Goal: Transaction & Acquisition: Purchase product/service

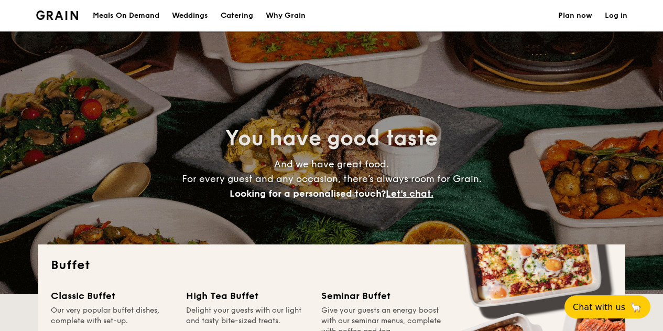
select select
click at [147, 16] on div "Meals On Demand" at bounding box center [126, 15] width 67 height 31
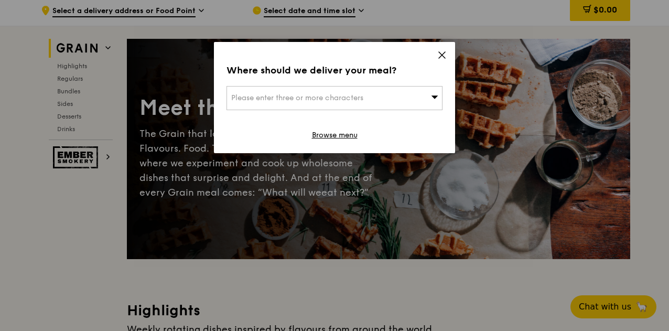
scroll to position [52, 0]
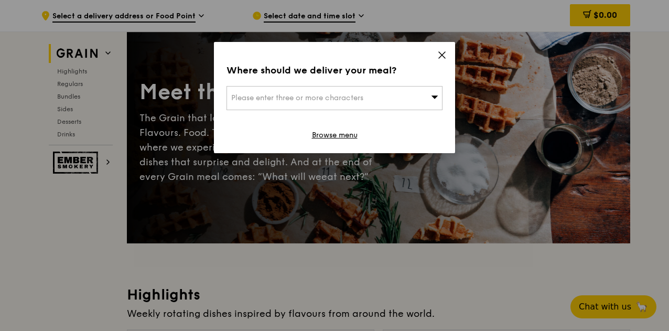
click at [440, 54] on icon at bounding box center [442, 55] width 6 height 6
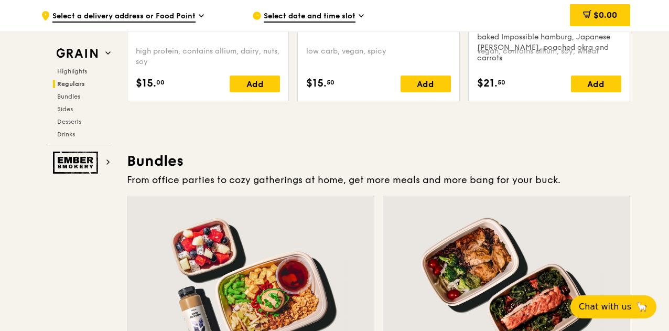
scroll to position [1468, 0]
